Goal: Find specific page/section: Find specific page/section

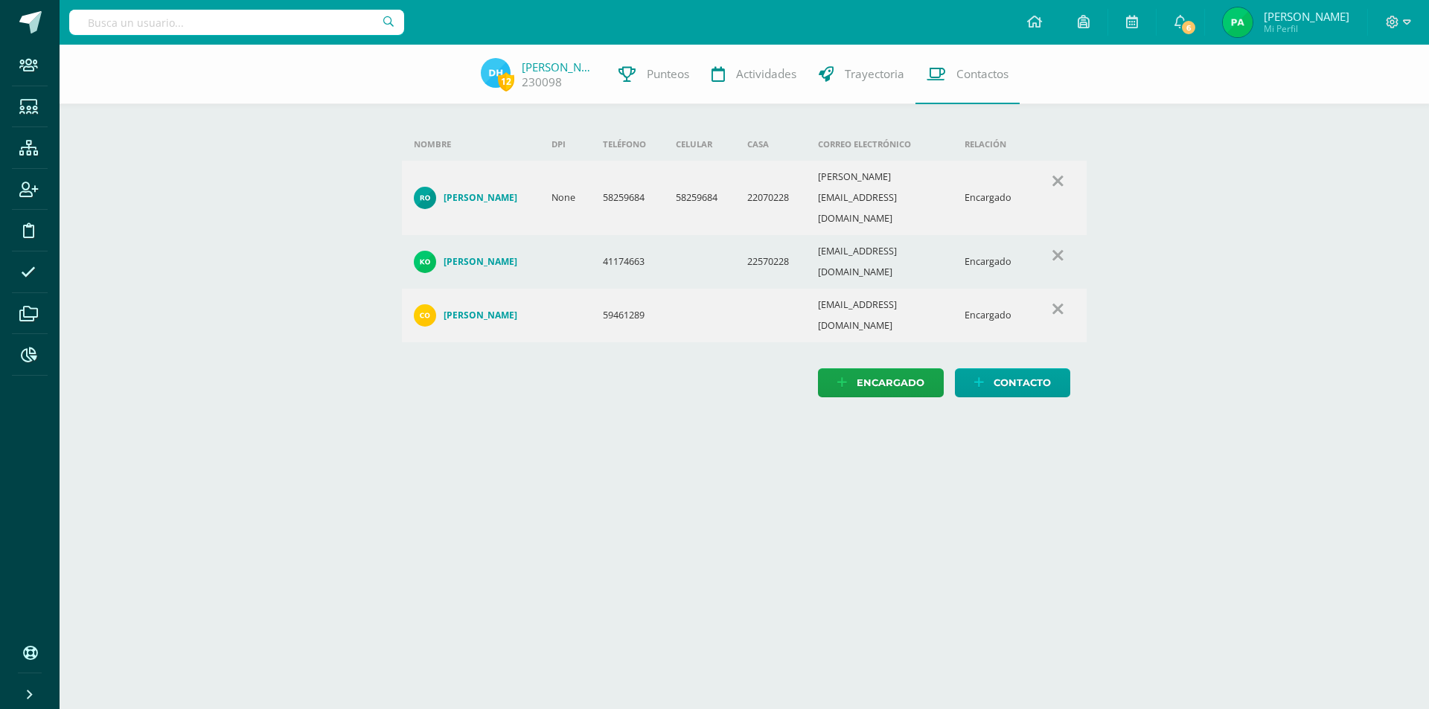
click at [238, 16] on input "text" at bounding box center [236, 22] width 335 height 25
paste input "bjchian@hotmail.com"
type input "bjchian@hotmail.com"
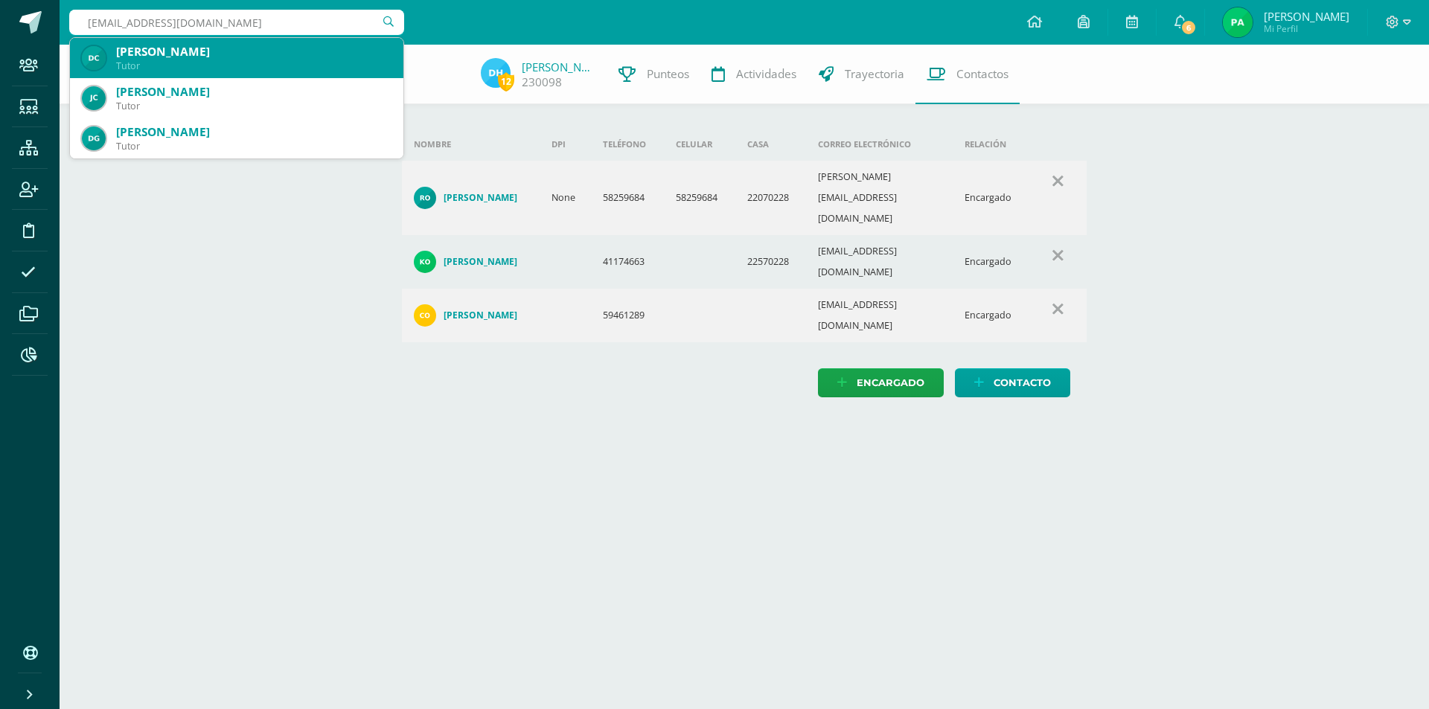
click at [224, 54] on div "DENIS GEOVANNI CHIAN BETETA" at bounding box center [253, 52] width 275 height 16
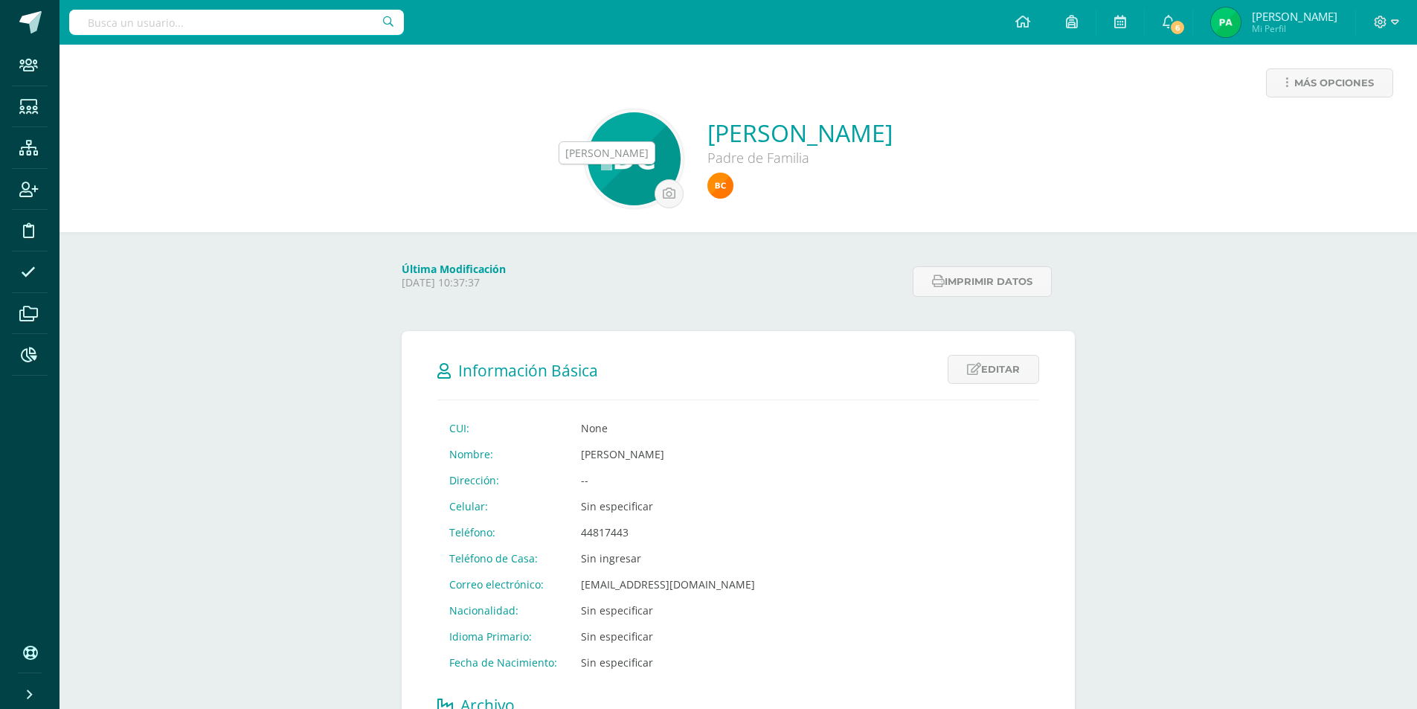
click at [708, 187] on img at bounding box center [721, 186] width 26 height 26
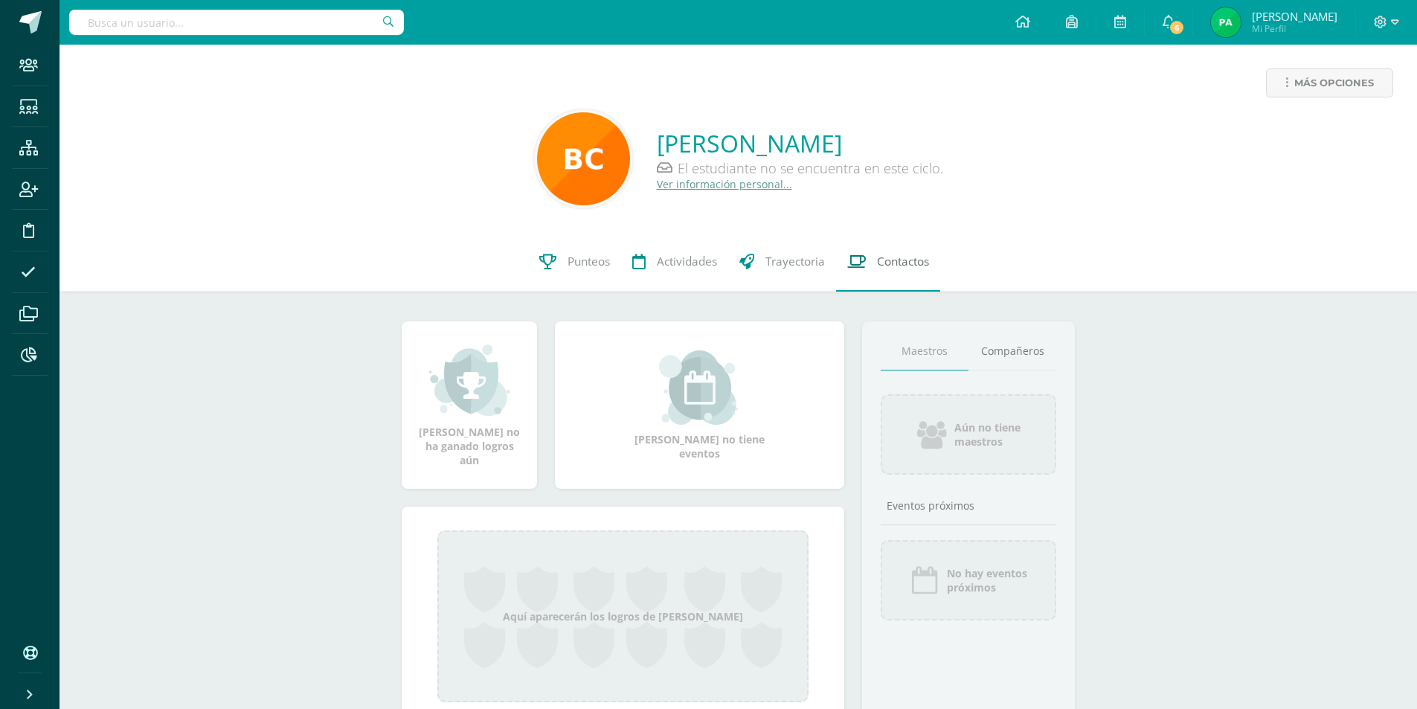
click at [909, 262] on span "Contactos" at bounding box center [903, 262] width 52 height 16
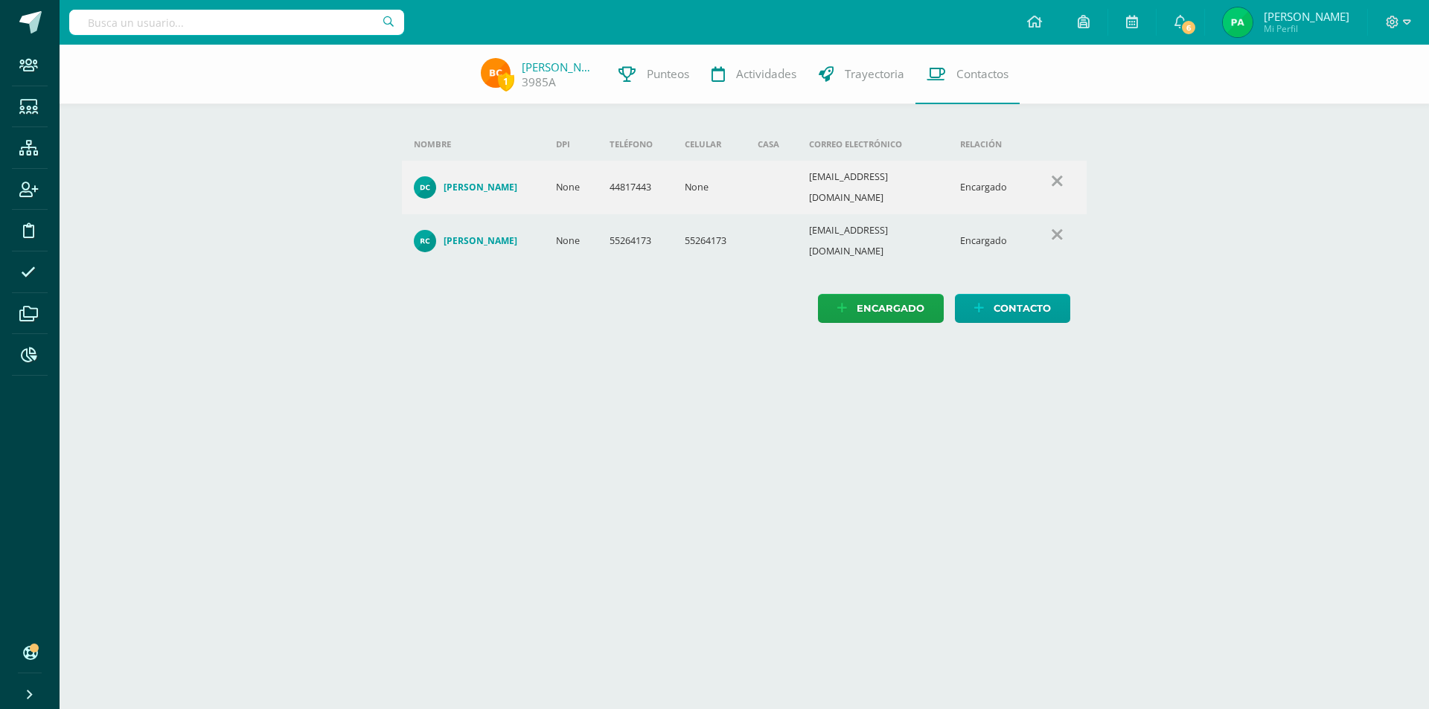
click at [142, 19] on input "text" at bounding box center [236, 22] width 335 height 25
paste input "bjchian@hotmail.com"
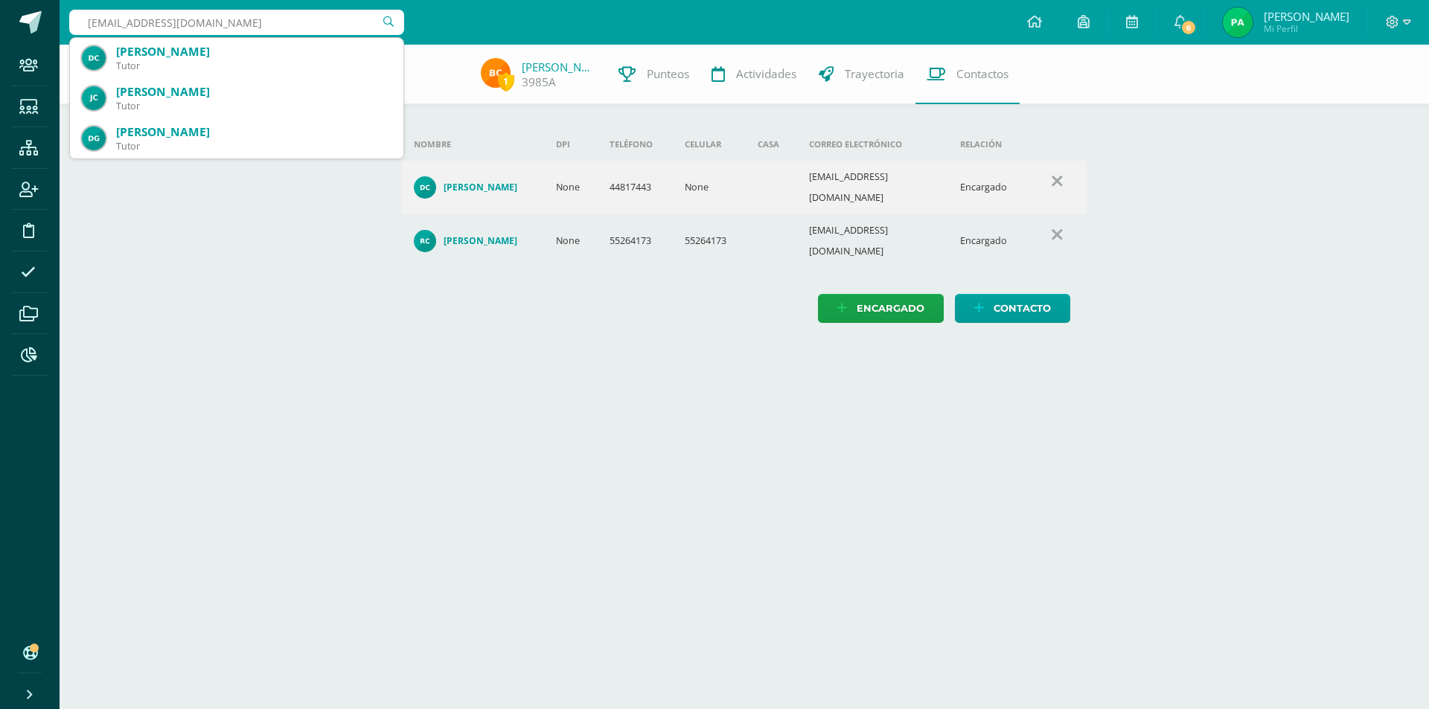
type input "bjchian@hotmail.com"
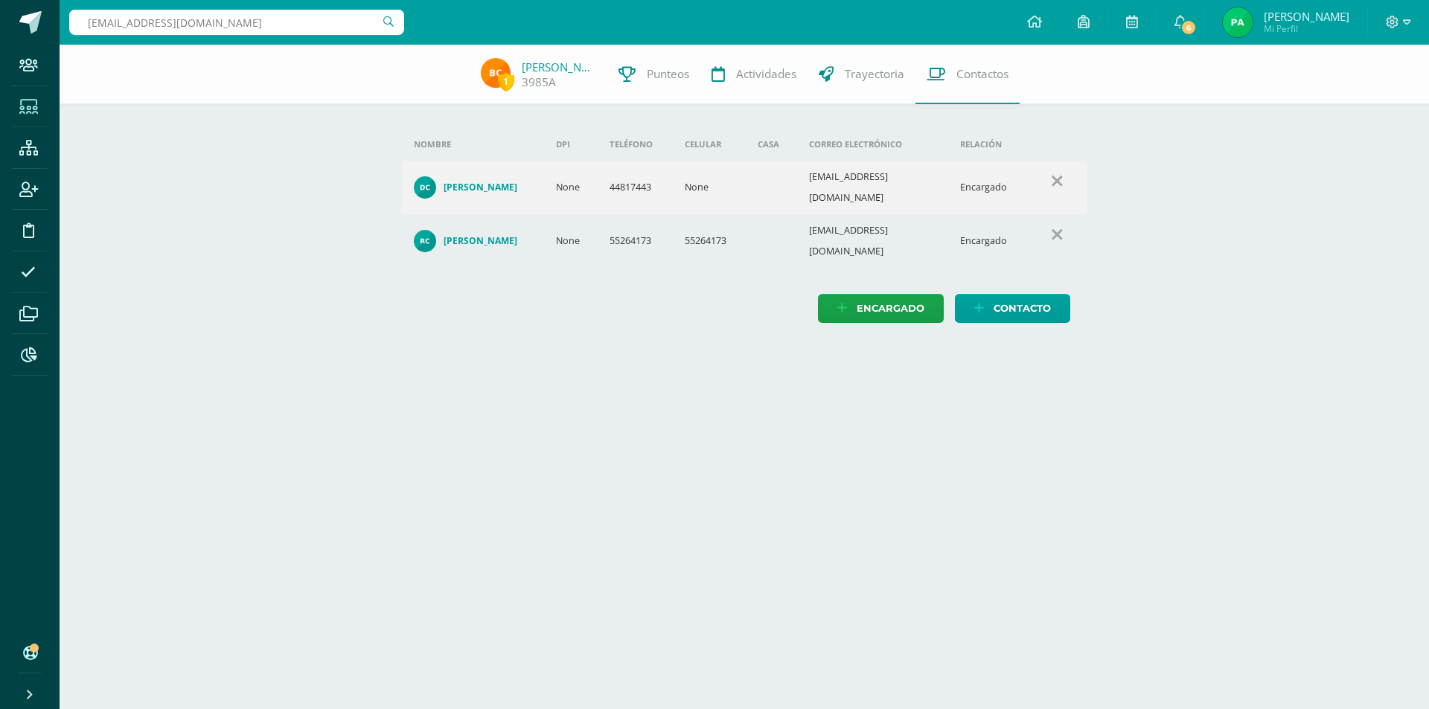
click at [28, 103] on icon at bounding box center [28, 107] width 19 height 15
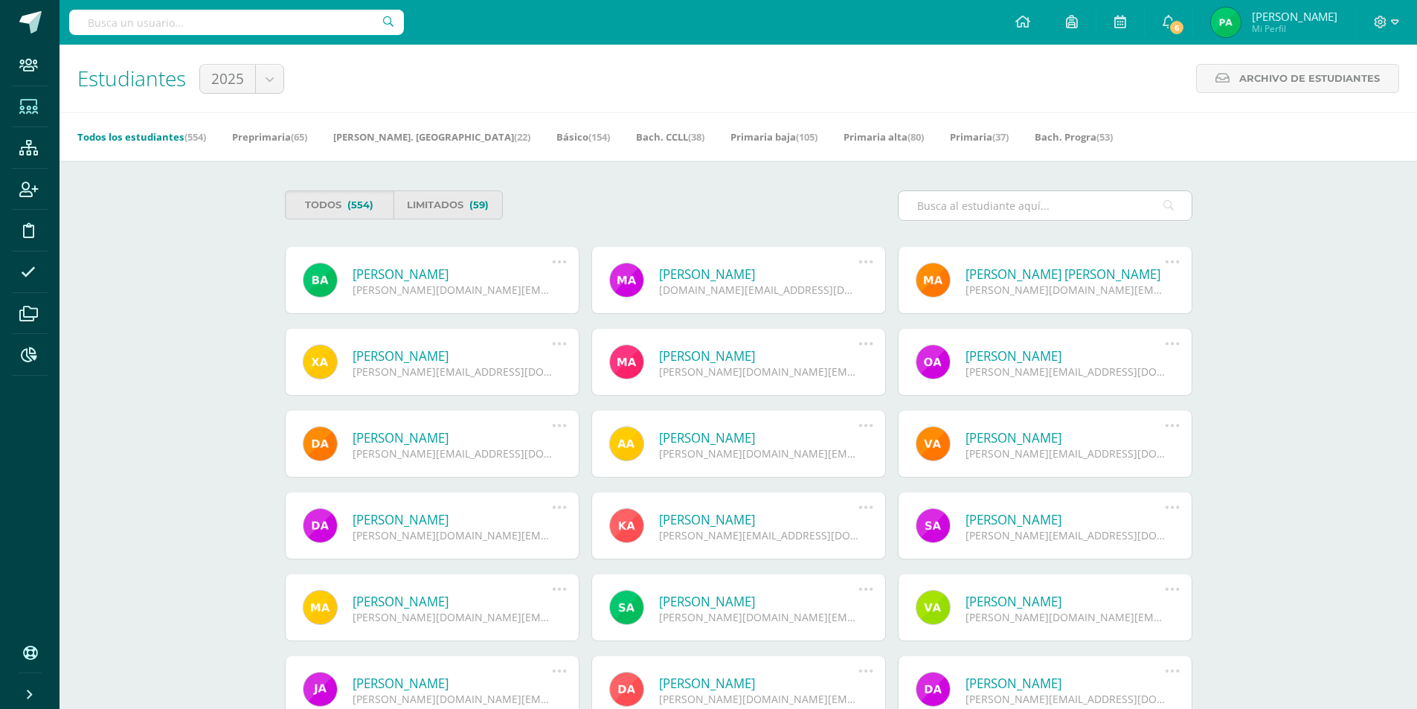
click at [1003, 190] on div at bounding box center [1045, 205] width 295 height 31
click at [1007, 215] on input "text" at bounding box center [1045, 205] width 293 height 29
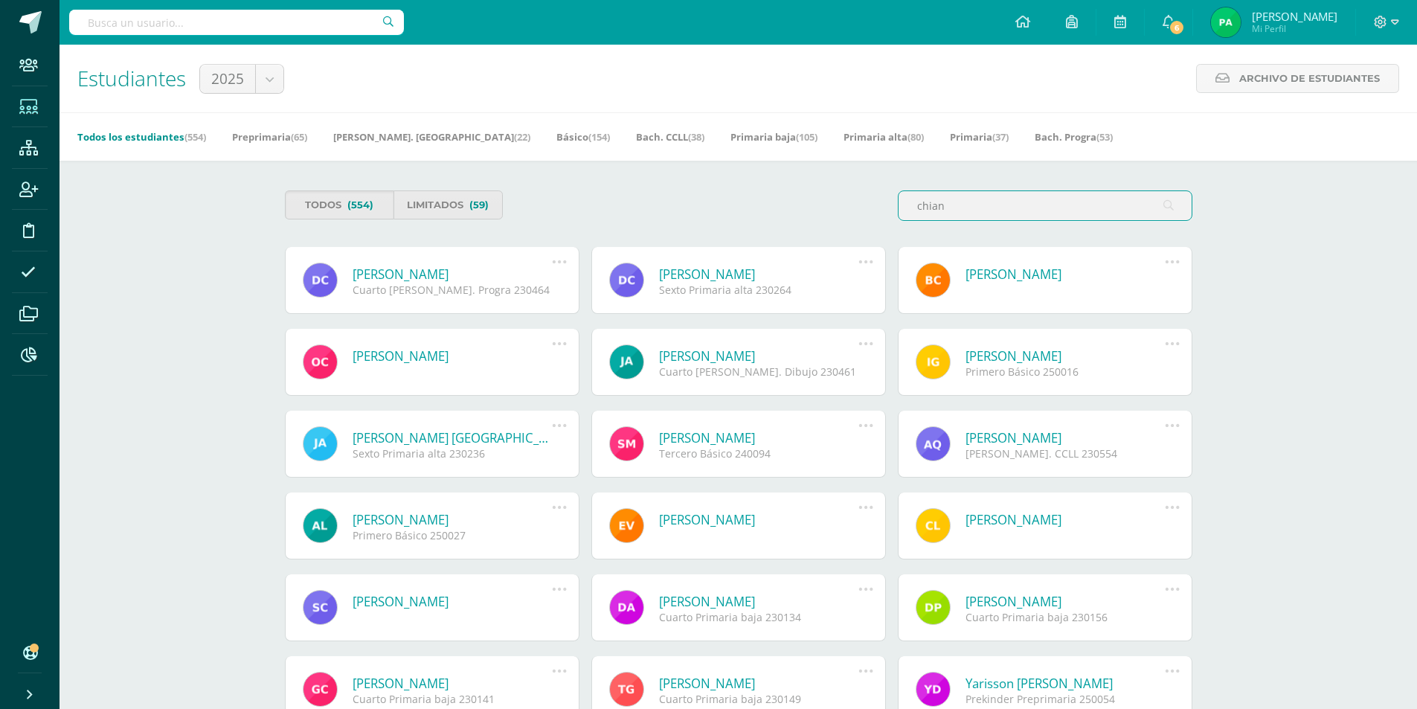
drag, startPoint x: 978, startPoint y: 208, endPoint x: 781, endPoint y: 208, distance: 196.4
click at [781, 208] on div "Todos (554) Limitados (59) chian" at bounding box center [739, 211] width 920 height 42
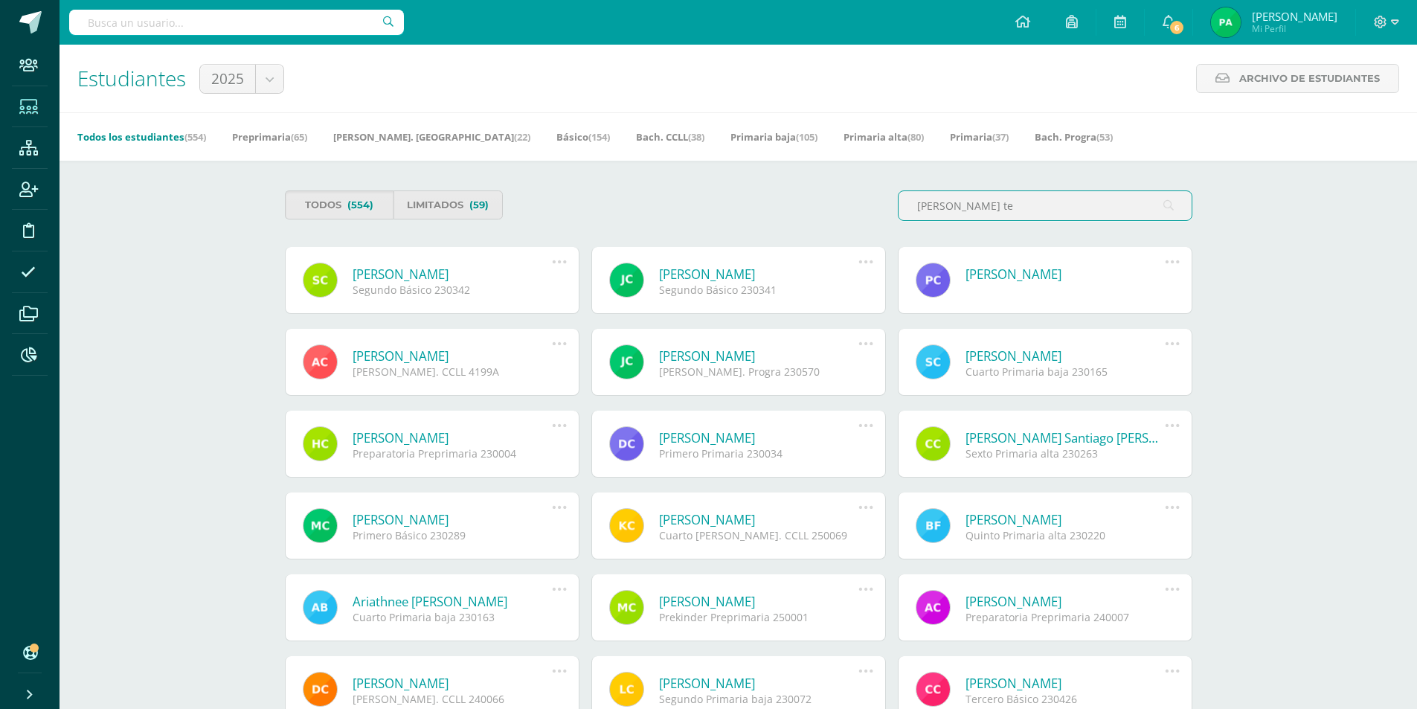
drag, startPoint x: 941, startPoint y: 204, endPoint x: 811, endPoint y: 201, distance: 130.2
click at [813, 202] on div "Todos (554) Limitados (59) castro te" at bounding box center [739, 211] width 920 height 42
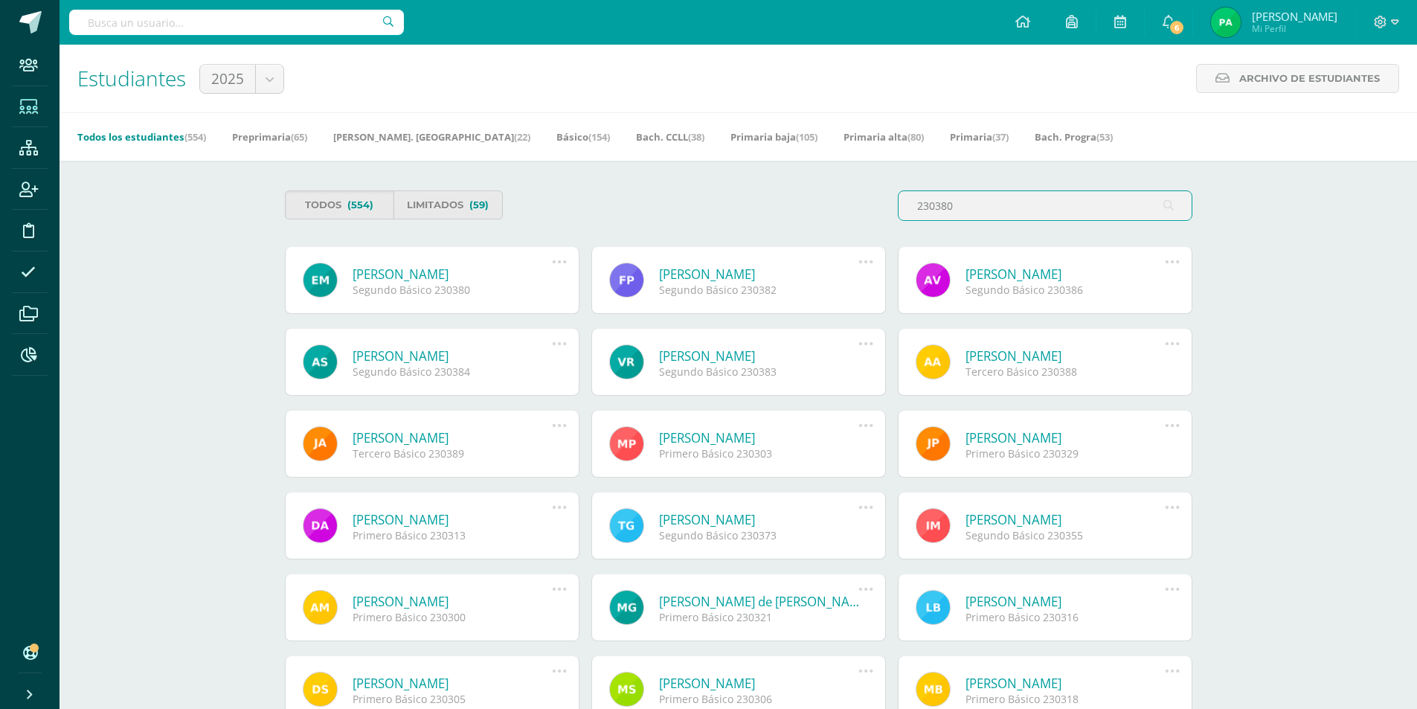
drag, startPoint x: 1005, startPoint y: 200, endPoint x: 666, endPoint y: 199, distance: 339.3
click at [666, 199] on div "Todos (554) Limitados (59) 230380" at bounding box center [739, 211] width 920 height 42
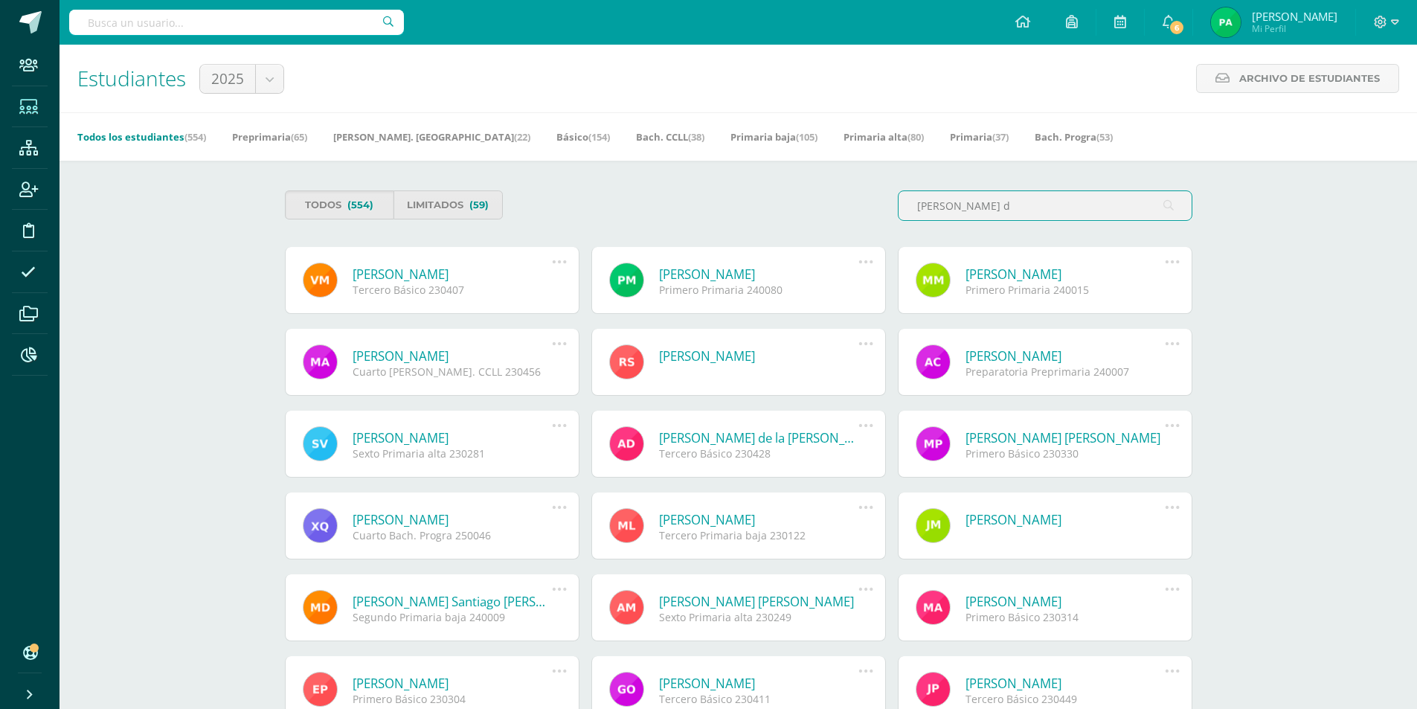
type input "martinez d"
click at [433, 273] on link "Valentina Isabel Martínez Doño" at bounding box center [453, 274] width 200 height 17
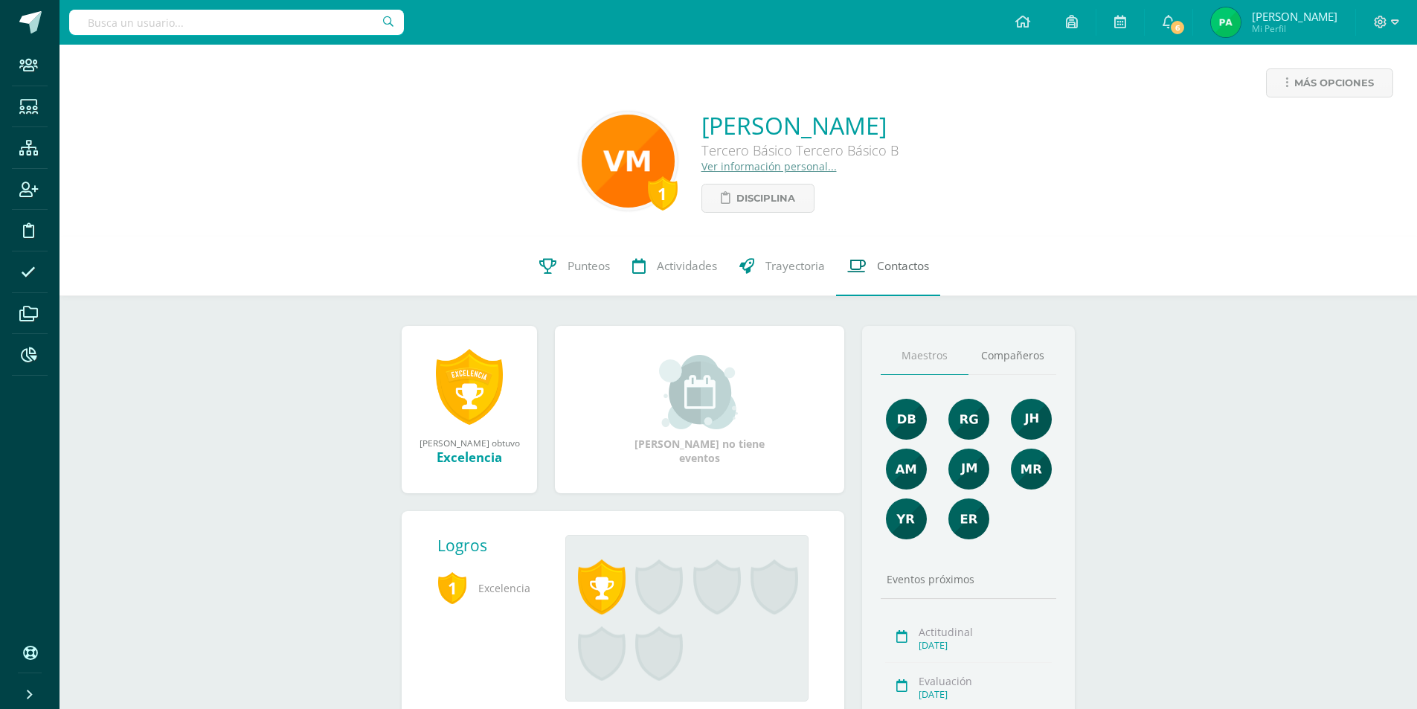
click at [879, 281] on link "Contactos" at bounding box center [888, 267] width 104 height 60
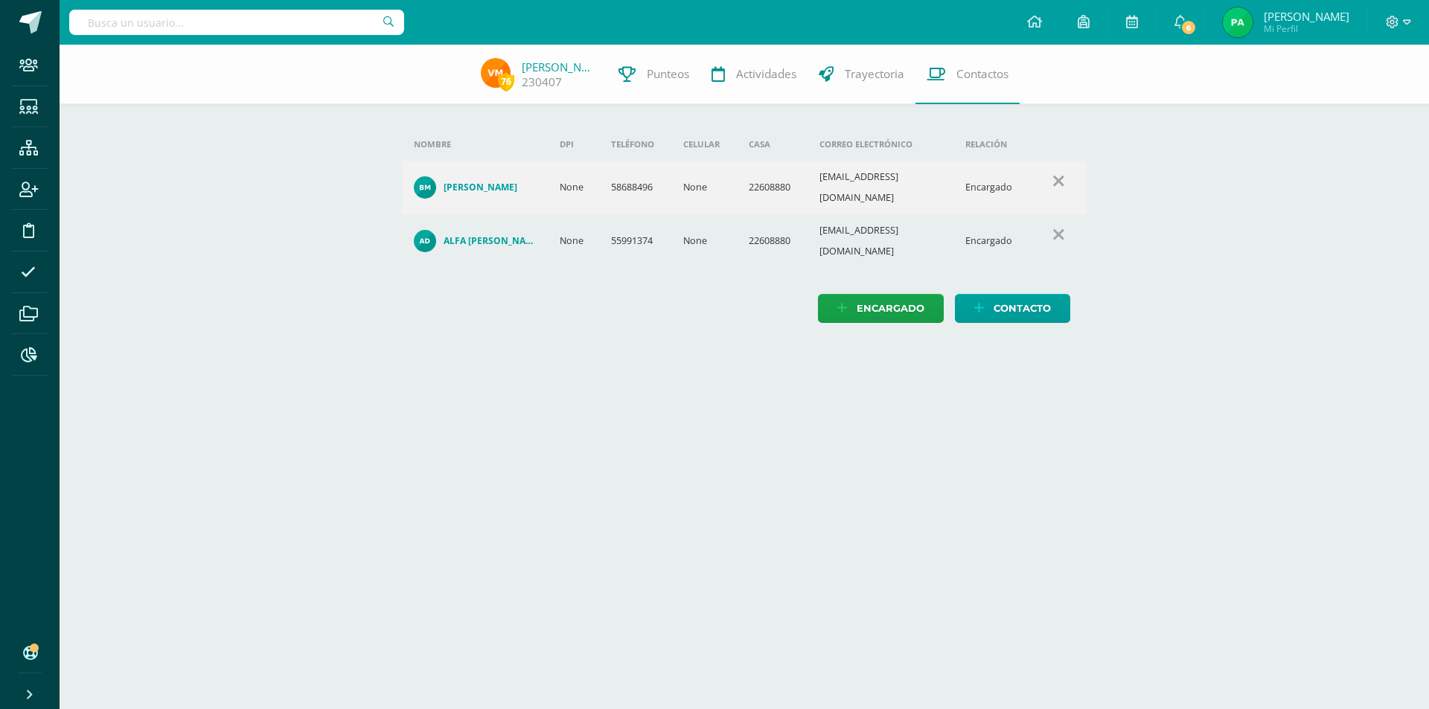
drag, startPoint x: 735, startPoint y: 378, endPoint x: 727, endPoint y: 371, distance: 11.1
click at [732, 353] on html "Staff Estudiantes Estructura Inscripción Disciplina Asistencia Archivos Reporte…" at bounding box center [714, 176] width 1429 height 353
click at [32, 101] on icon at bounding box center [28, 107] width 19 height 15
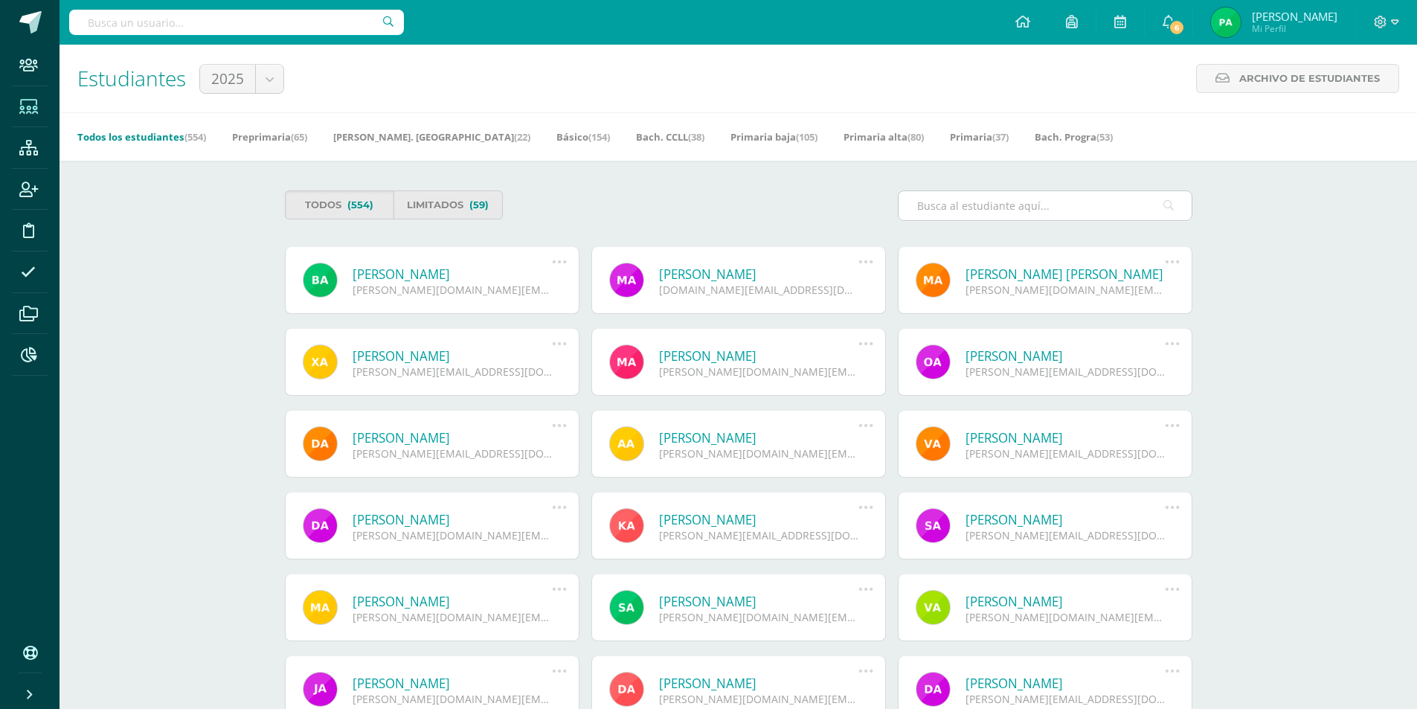
click at [1007, 210] on input "text" at bounding box center [1045, 205] width 293 height 29
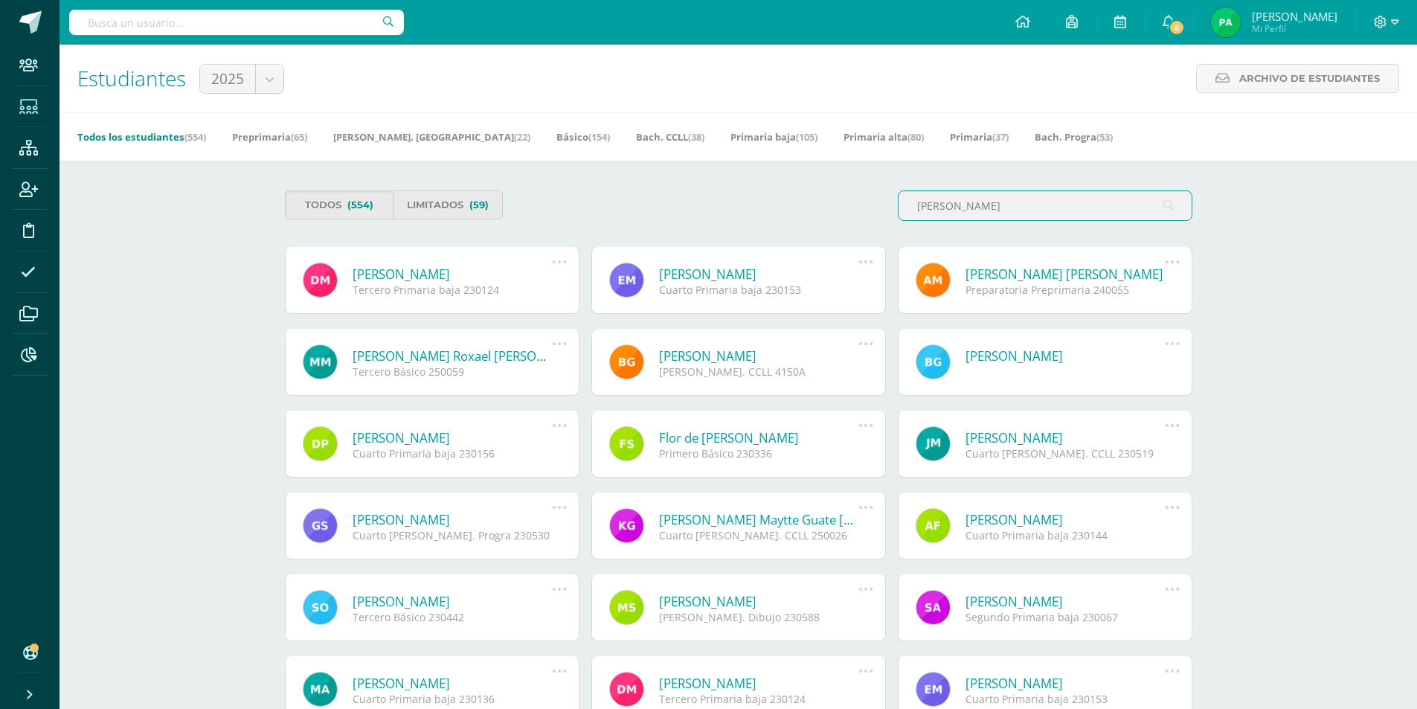
drag, startPoint x: 972, startPoint y: 199, endPoint x: 859, endPoint y: 197, distance: 113.1
click at [859, 197] on div "Todos (554) Limitados (59) [PERSON_NAME]" at bounding box center [739, 211] width 920 height 42
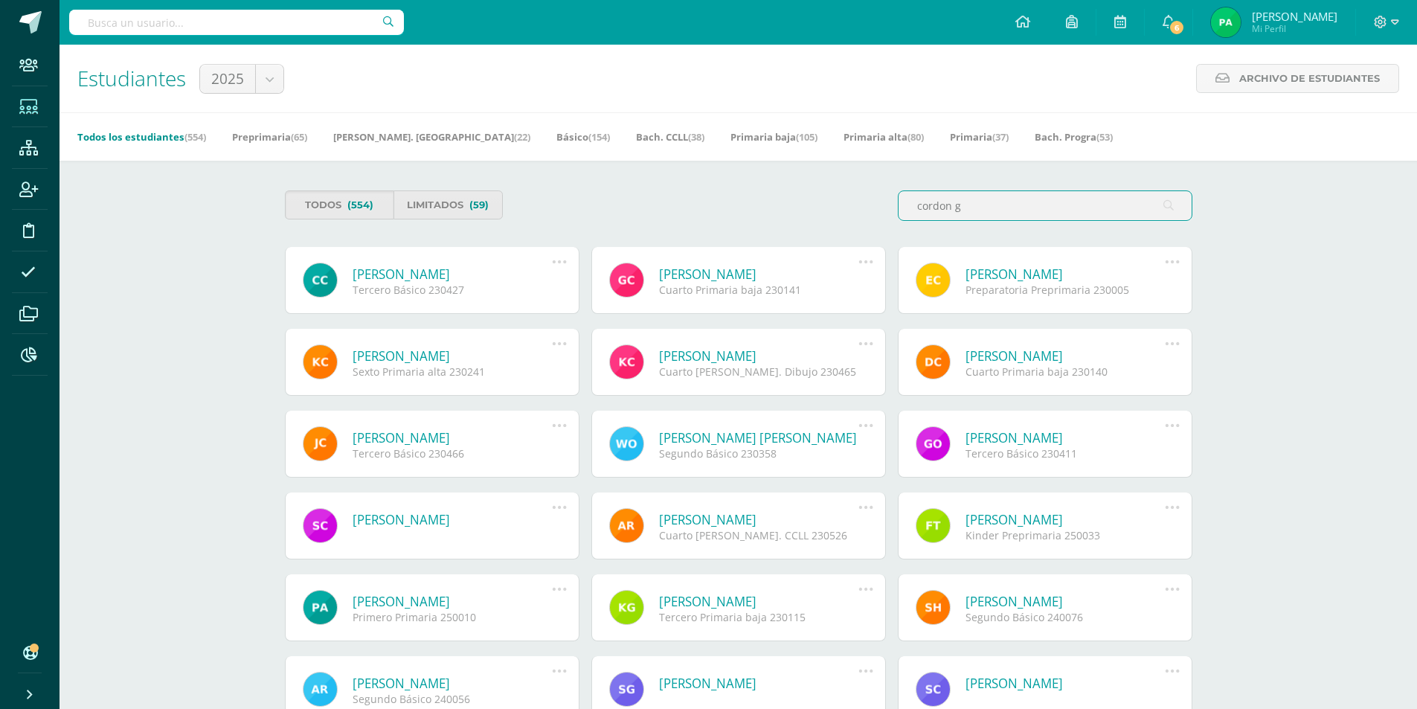
drag, startPoint x: 882, startPoint y: 208, endPoint x: 854, endPoint y: 206, distance: 27.6
click at [854, 206] on div "Todos (554) Limitados (59) cordon g" at bounding box center [739, 211] width 920 height 42
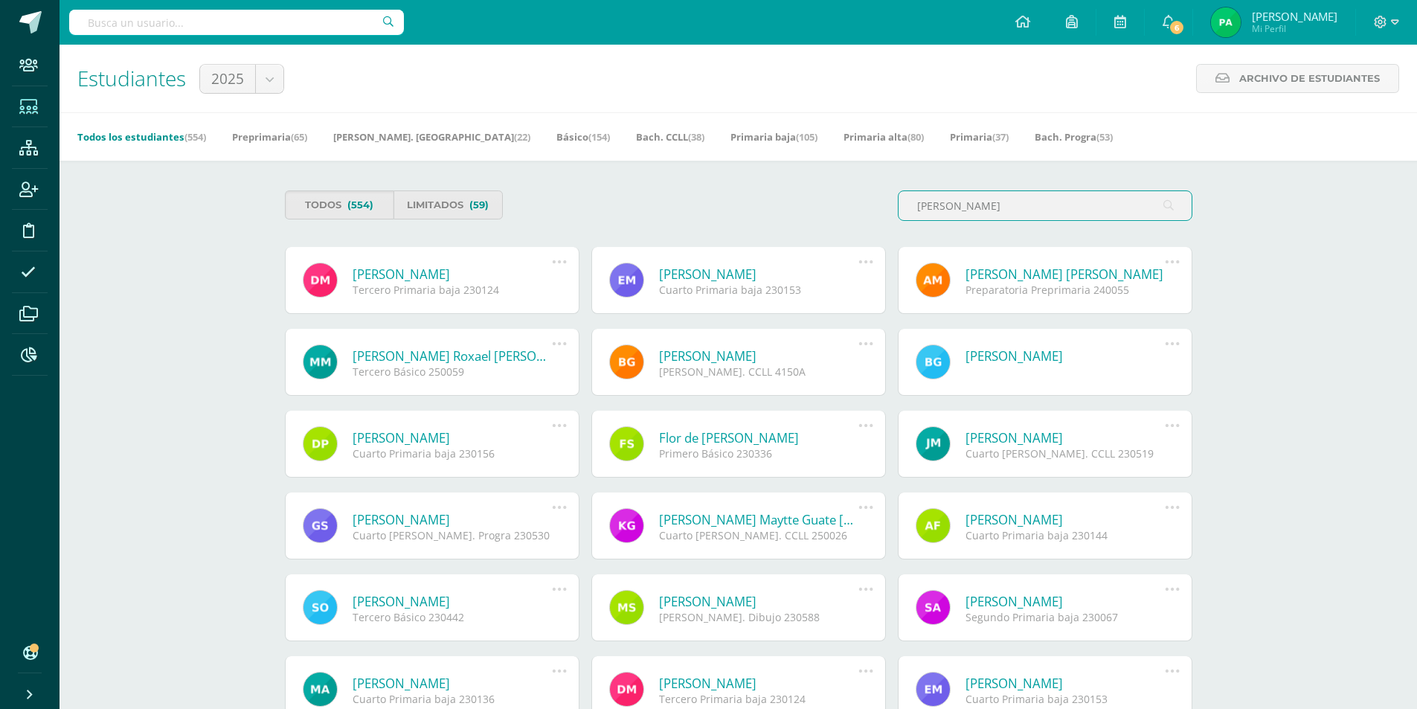
drag, startPoint x: 973, startPoint y: 207, endPoint x: 781, endPoint y: 202, distance: 192.8
click at [784, 202] on div "Todos (554) Limitados (59) [PERSON_NAME]" at bounding box center [739, 211] width 920 height 42
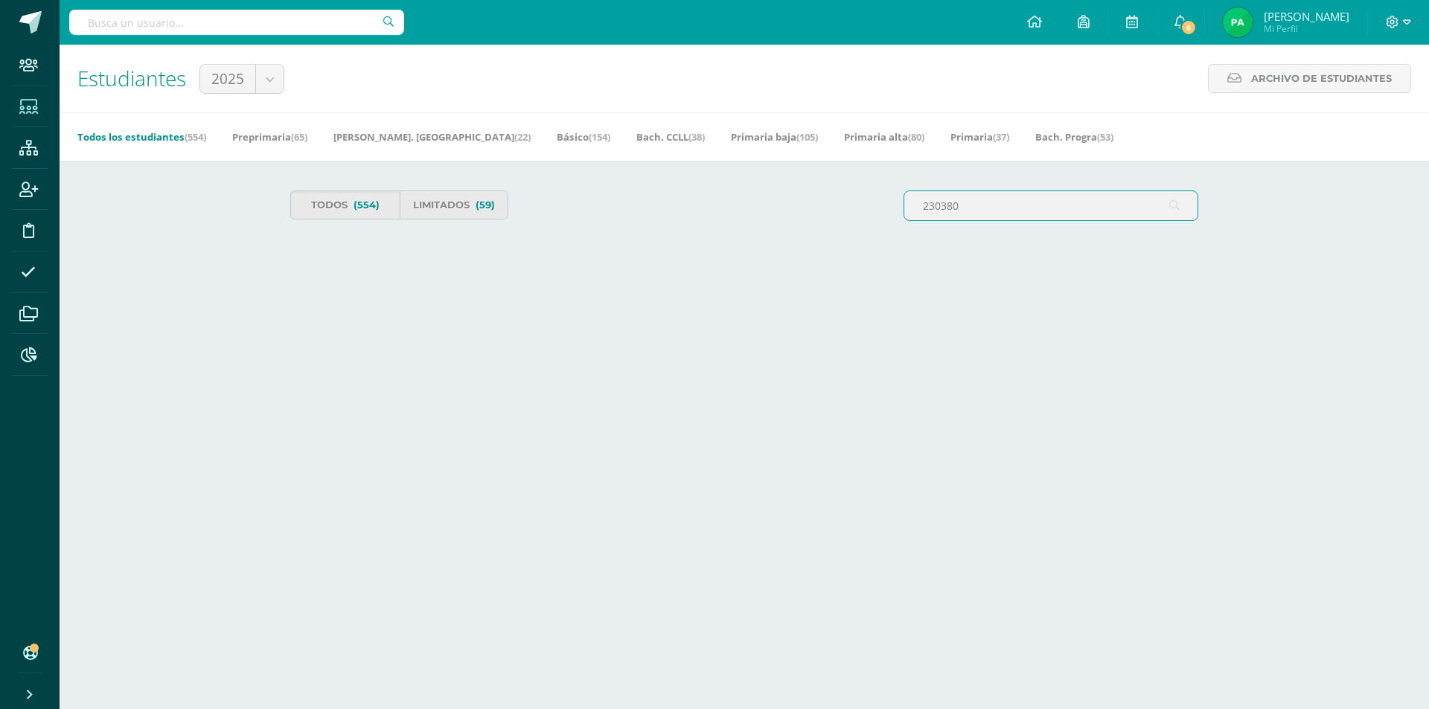
type input "230380"
